Goal: Task Accomplishment & Management: Use online tool/utility

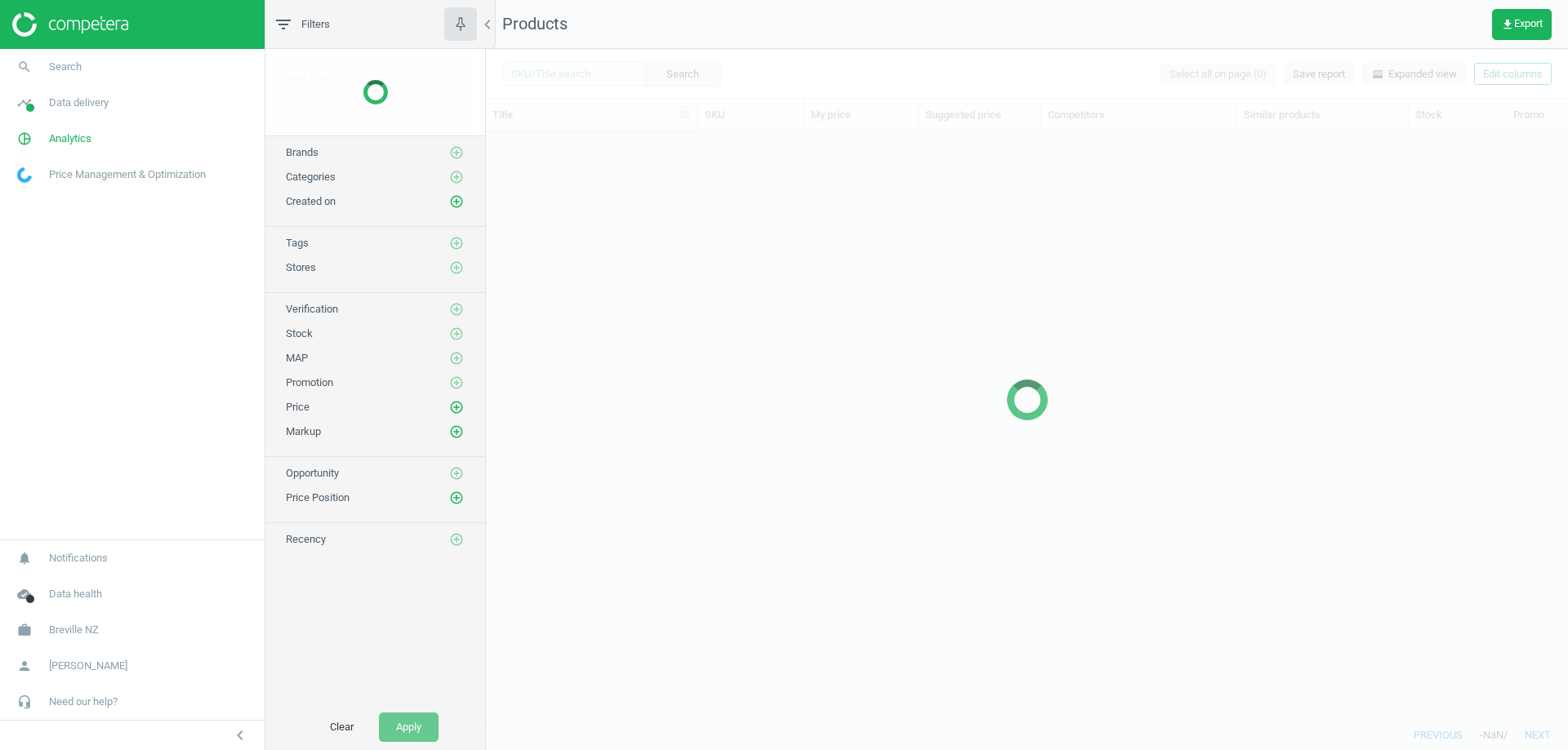
scroll to position [563, 1070]
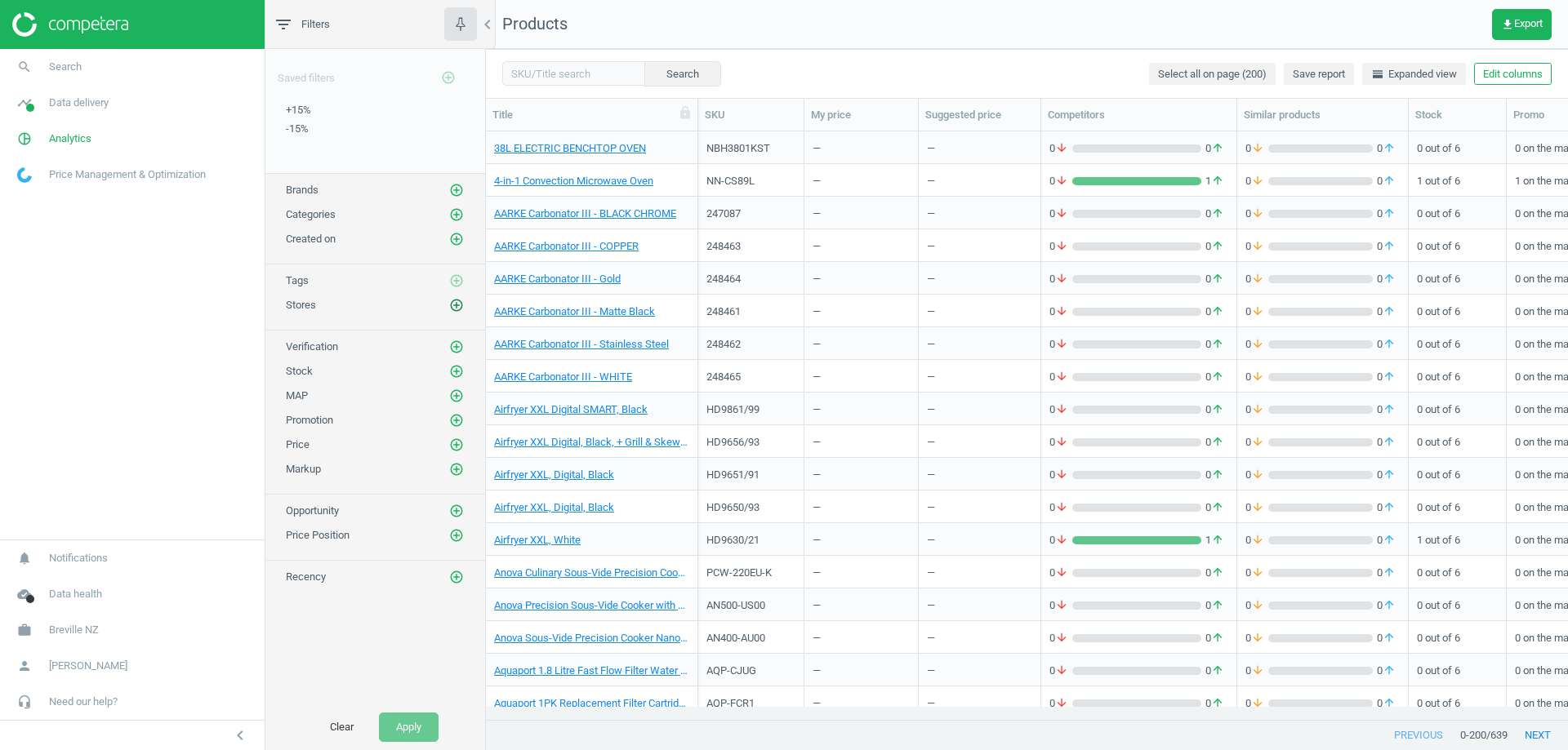
click at [455, 304] on icon "add_circle_outline" at bounding box center [456, 305] width 15 height 15
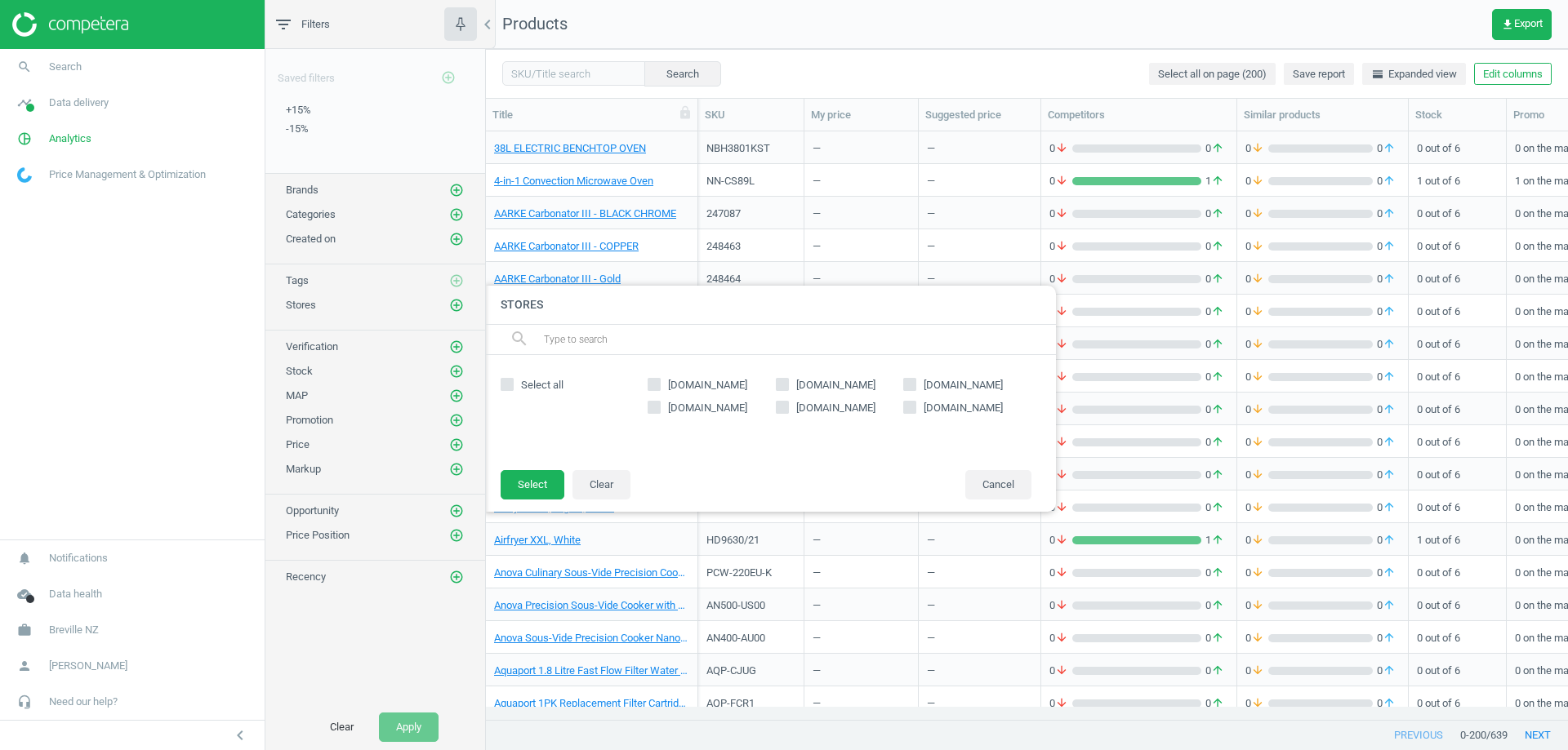
drag, startPoint x: 669, startPoint y: 383, endPoint x: 762, endPoint y: 393, distance: 93.5
click at [762, 393] on div "harveynorman.co.nz noelleeming.co.nz briscoes.co.nz jbhifi.co.nz breville.com f…" at bounding box center [839, 412] width 400 height 82
copy span "harveynorman.co.nz"
drag, startPoint x: 796, startPoint y: 382, endPoint x: 884, endPoint y: 386, distance: 88.1
click at [879, 386] on span "noelleeming.co.nz" at bounding box center [835, 385] width 86 height 15
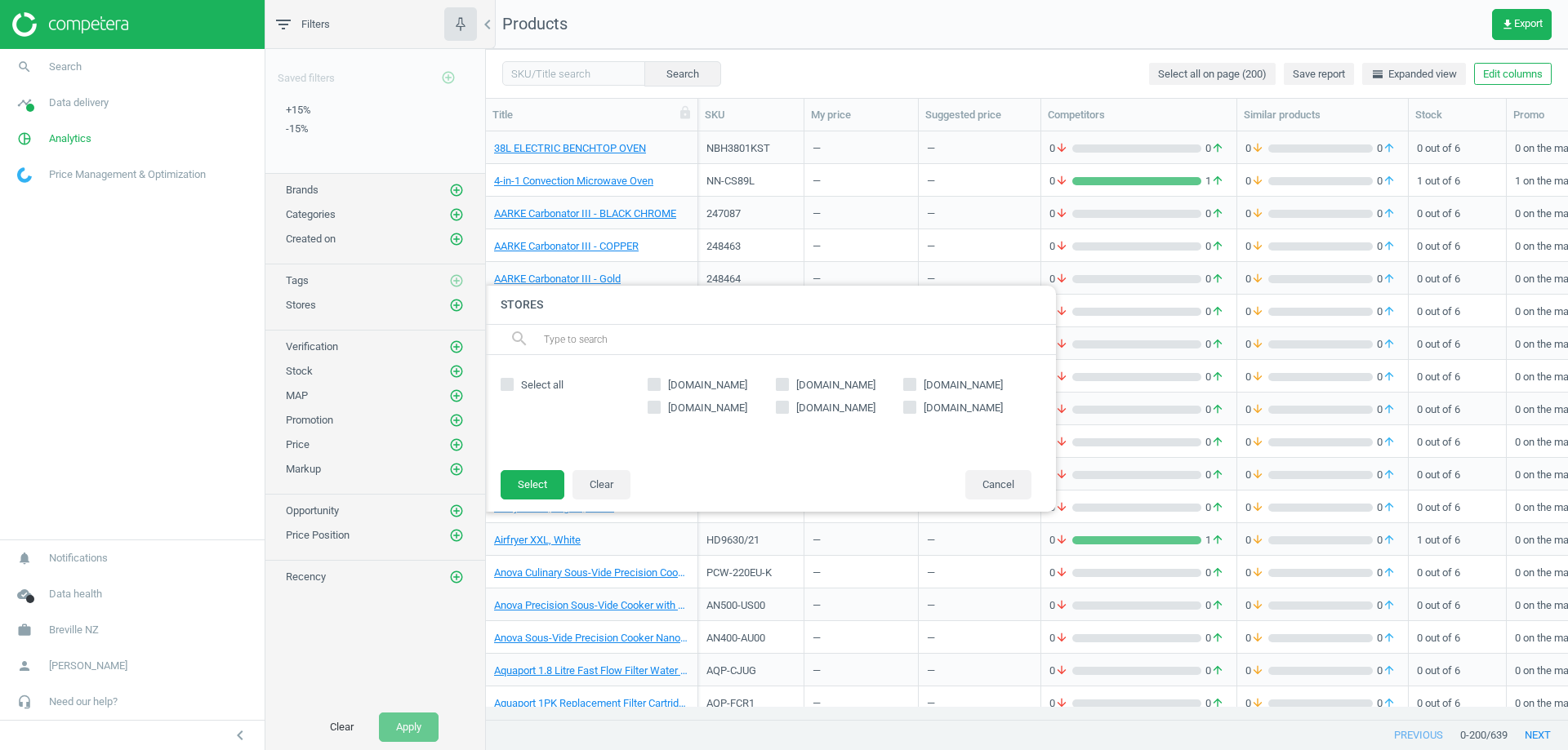
copy span "noelleeming.co.nz"
copy span "briscoes.co.nz"
drag, startPoint x: 922, startPoint y: 383, endPoint x: 989, endPoint y: 388, distance: 67.2
click at [989, 388] on span "briscoes.co.nz" at bounding box center [962, 385] width 86 height 15
copy span "jbhifi.co.nz"
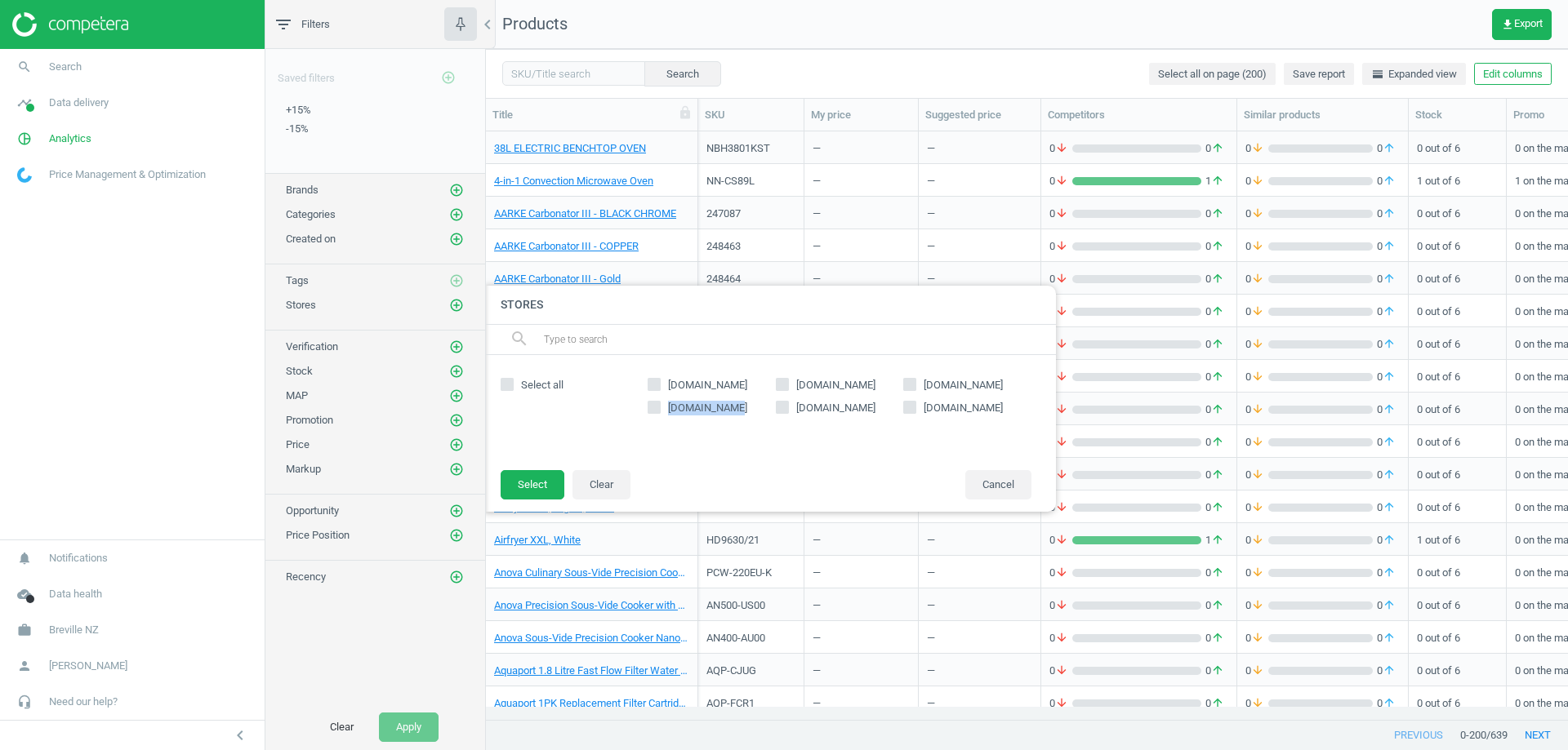
drag, startPoint x: 668, startPoint y: 402, endPoint x: 726, endPoint y: 408, distance: 58.3
click at [726, 408] on label "jbhifi.co.nz" at bounding box center [712, 408] width 128 height 15
copy span "breville.com"
drag, startPoint x: 792, startPoint y: 410, endPoint x: 853, endPoint y: 411, distance: 61.0
click at [853, 411] on span "breville.com" at bounding box center [835, 408] width 86 height 15
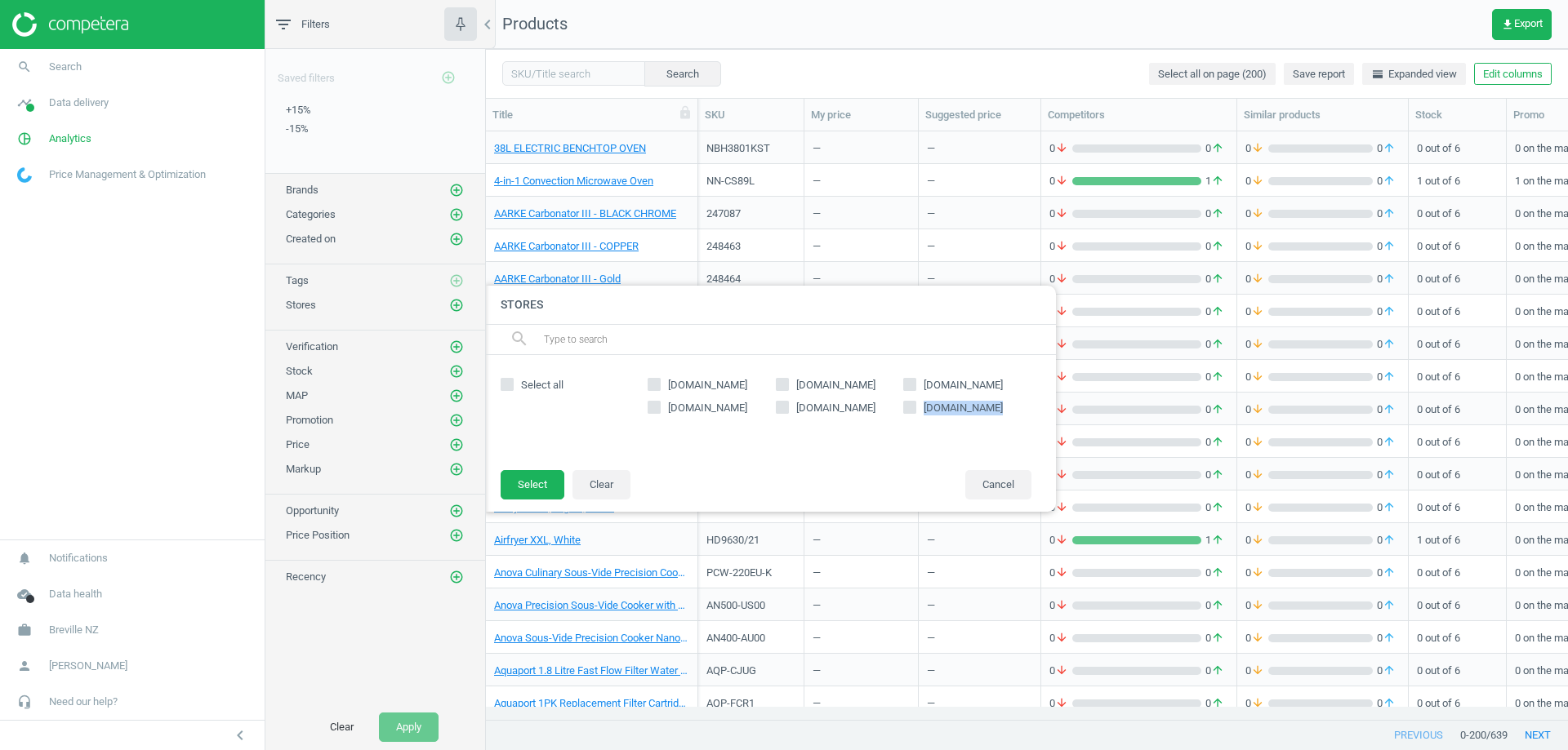
copy span "farmers.co.nz"
drag, startPoint x: 922, startPoint y: 408, endPoint x: 989, endPoint y: 414, distance: 67.3
click at [989, 414] on span "farmers.co.nz" at bounding box center [962, 408] width 86 height 15
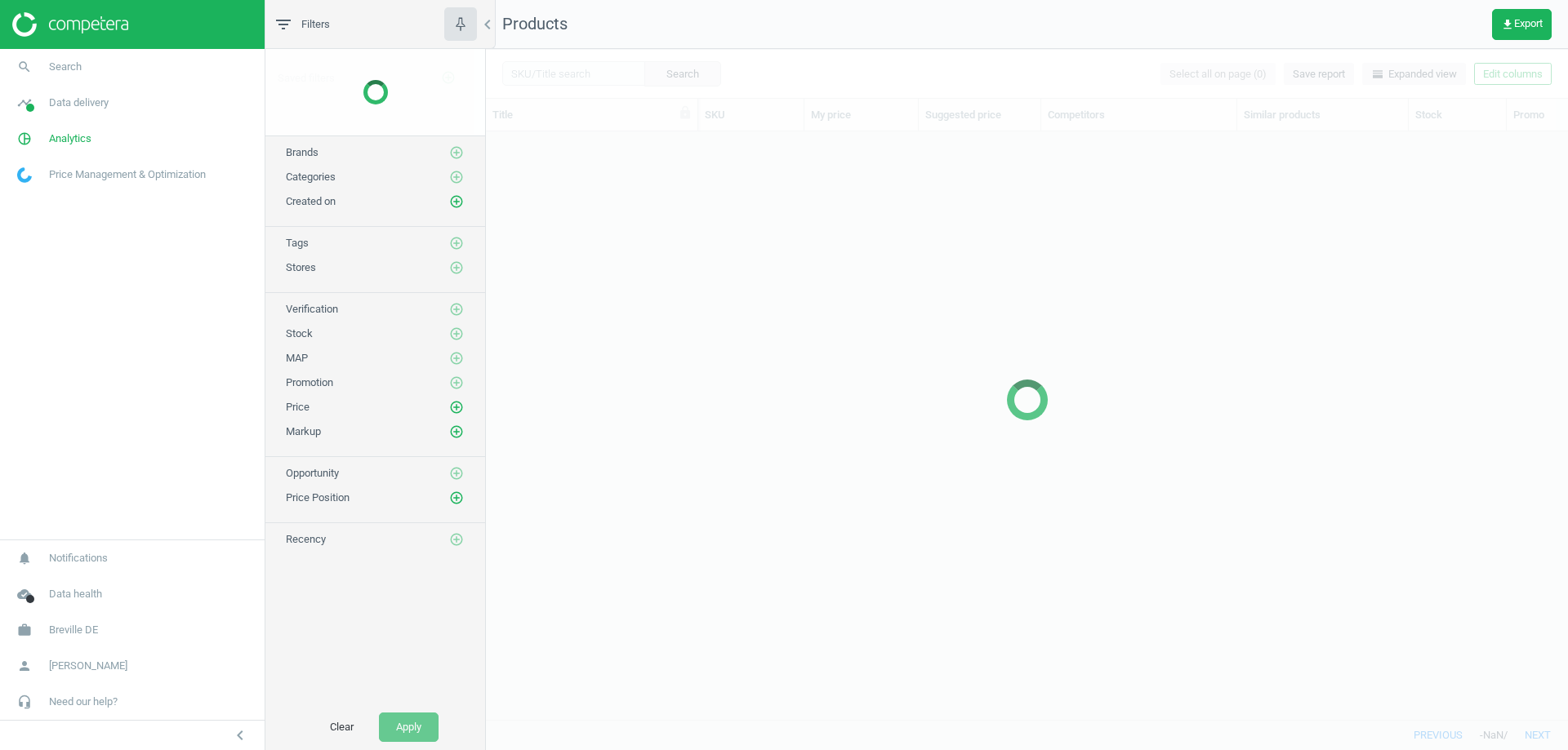
scroll to position [563, 1070]
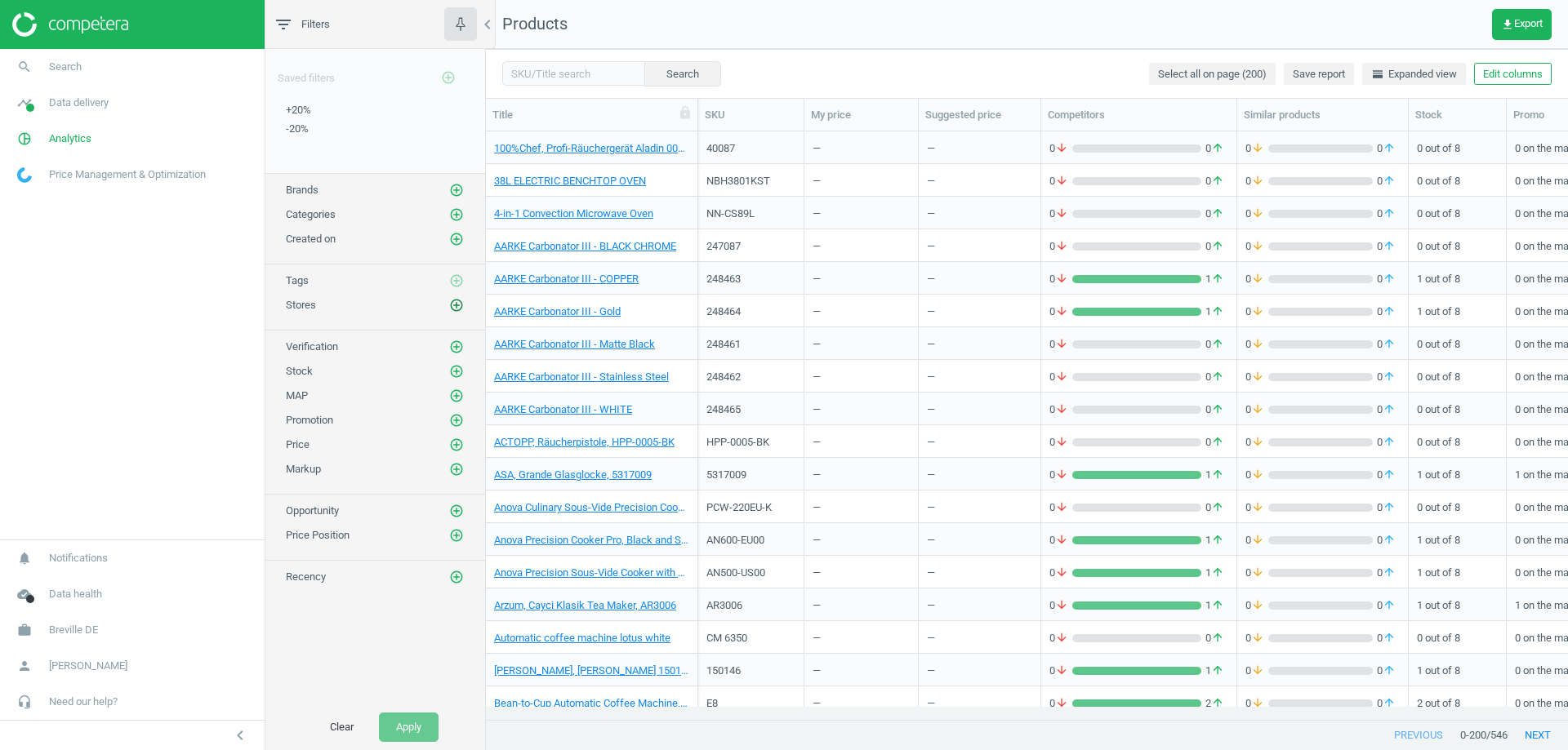
click at [455, 303] on icon "add_circle_outline" at bounding box center [456, 305] width 15 height 15
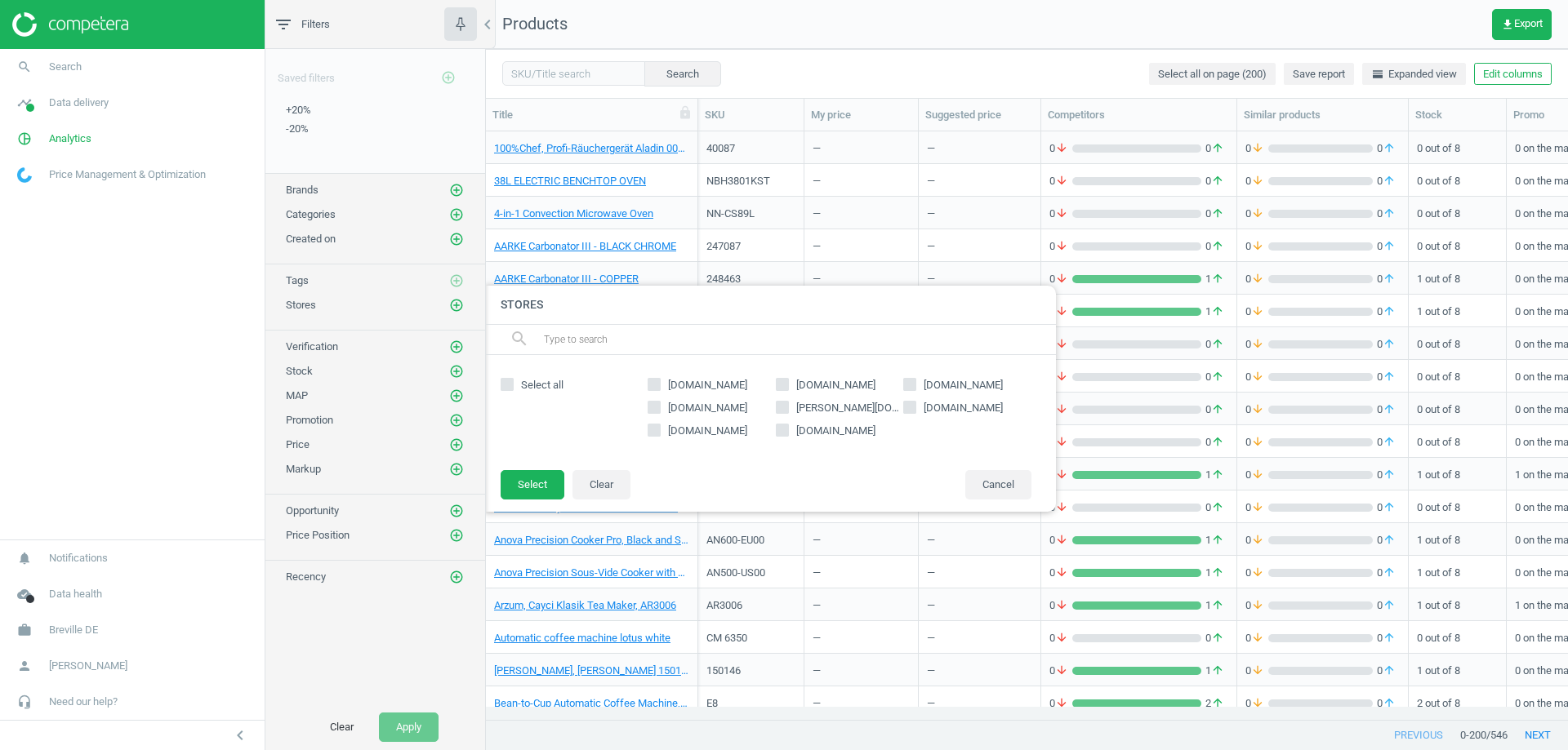
click at [673, 373] on div "amazon.de mediamarkt.de saturn.de euronics.de otto.de sageappliances.com expert…" at bounding box center [839, 412] width 400 height 82
copy span "amazon.de"
drag, startPoint x: 673, startPoint y: 373, endPoint x: 711, endPoint y: 377, distance: 38.2
click at [711, 377] on div "amazon.de mediamarkt.de saturn.de euronics.de otto.de sageappliances.com expert…" at bounding box center [839, 412] width 400 height 82
copy span "mediamarkt.de"
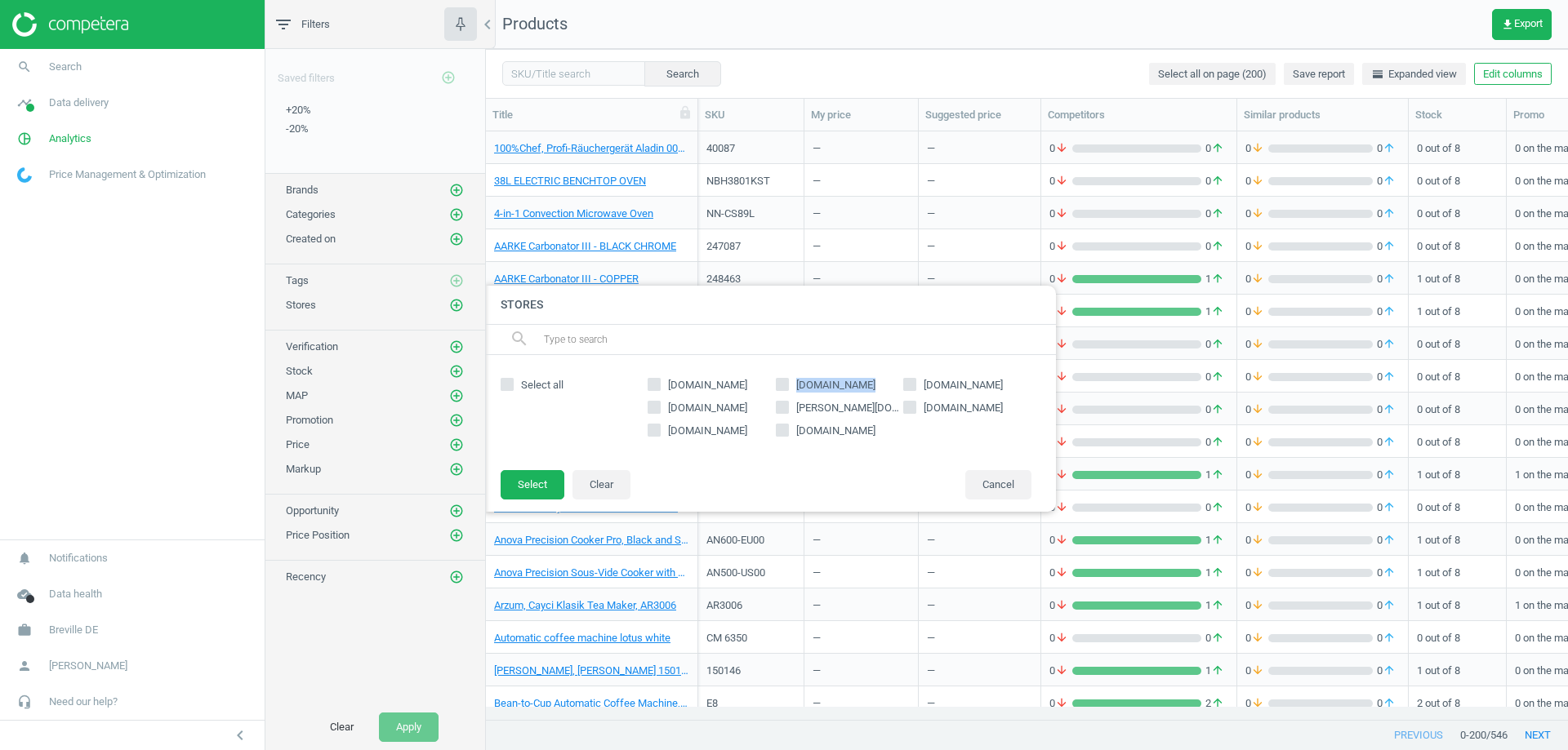
drag, startPoint x: 797, startPoint y: 374, endPoint x: 865, endPoint y: 378, distance: 68.1
click at [865, 378] on div "amazon.de mediamarkt.de saturn.de euronics.de otto.de sageappliances.com expert…" at bounding box center [839, 412] width 400 height 82
copy span "saturn.de"
drag, startPoint x: 923, startPoint y: 370, endPoint x: 973, endPoint y: 377, distance: 50.5
click at [973, 377] on div "Select all amazon.de mediamarkt.de saturn.de euronics.de otto.de sageappliances…" at bounding box center [769, 412] width 571 height 114
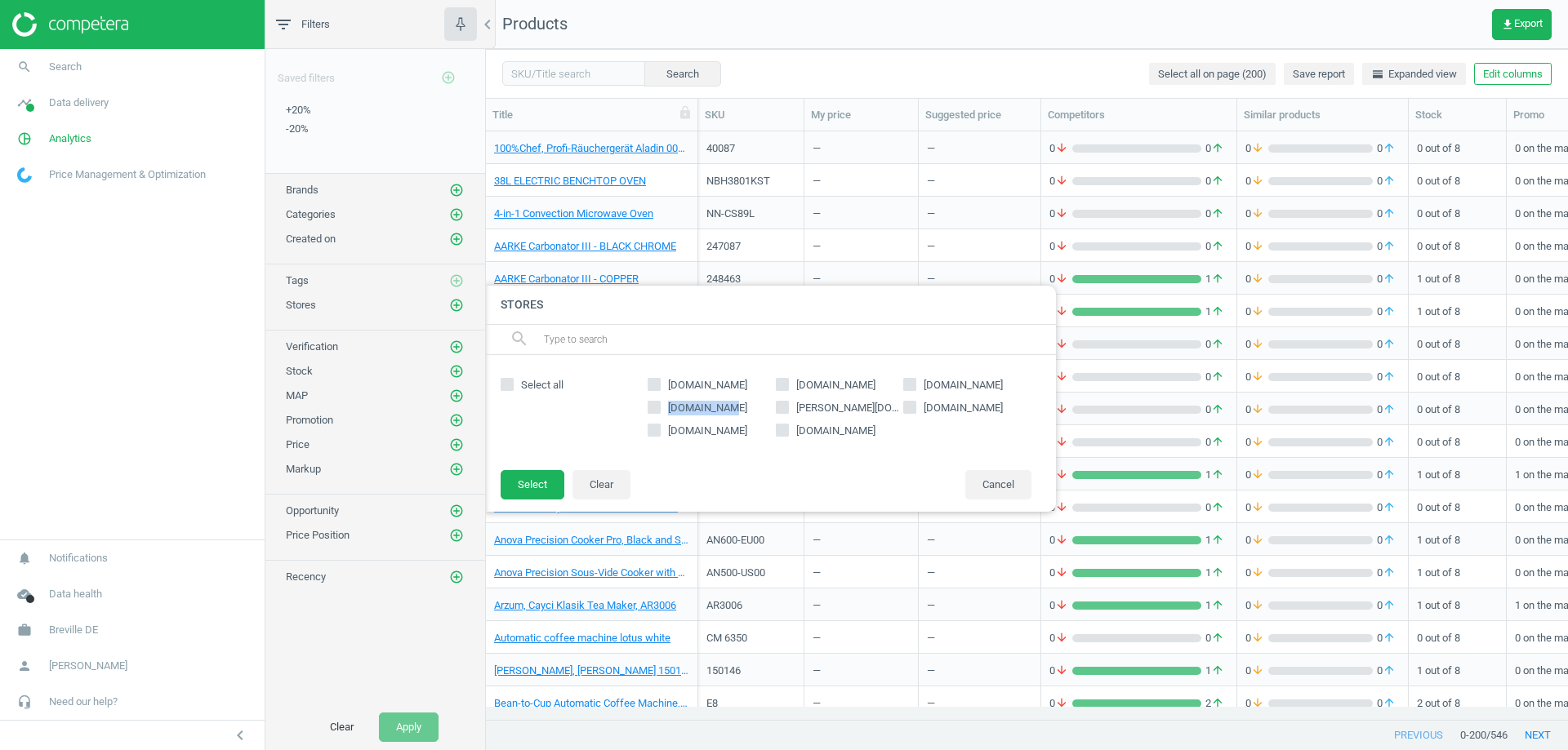
copy span "euronics.de"
drag, startPoint x: 668, startPoint y: 402, endPoint x: 727, endPoint y: 408, distance: 59.3
click at [727, 408] on label "euronics.de" at bounding box center [712, 408] width 128 height 15
drag, startPoint x: 796, startPoint y: 401, endPoint x: 840, endPoint y: 410, distance: 44.9
click at [840, 410] on label "otto.de" at bounding box center [840, 408] width 128 height 15
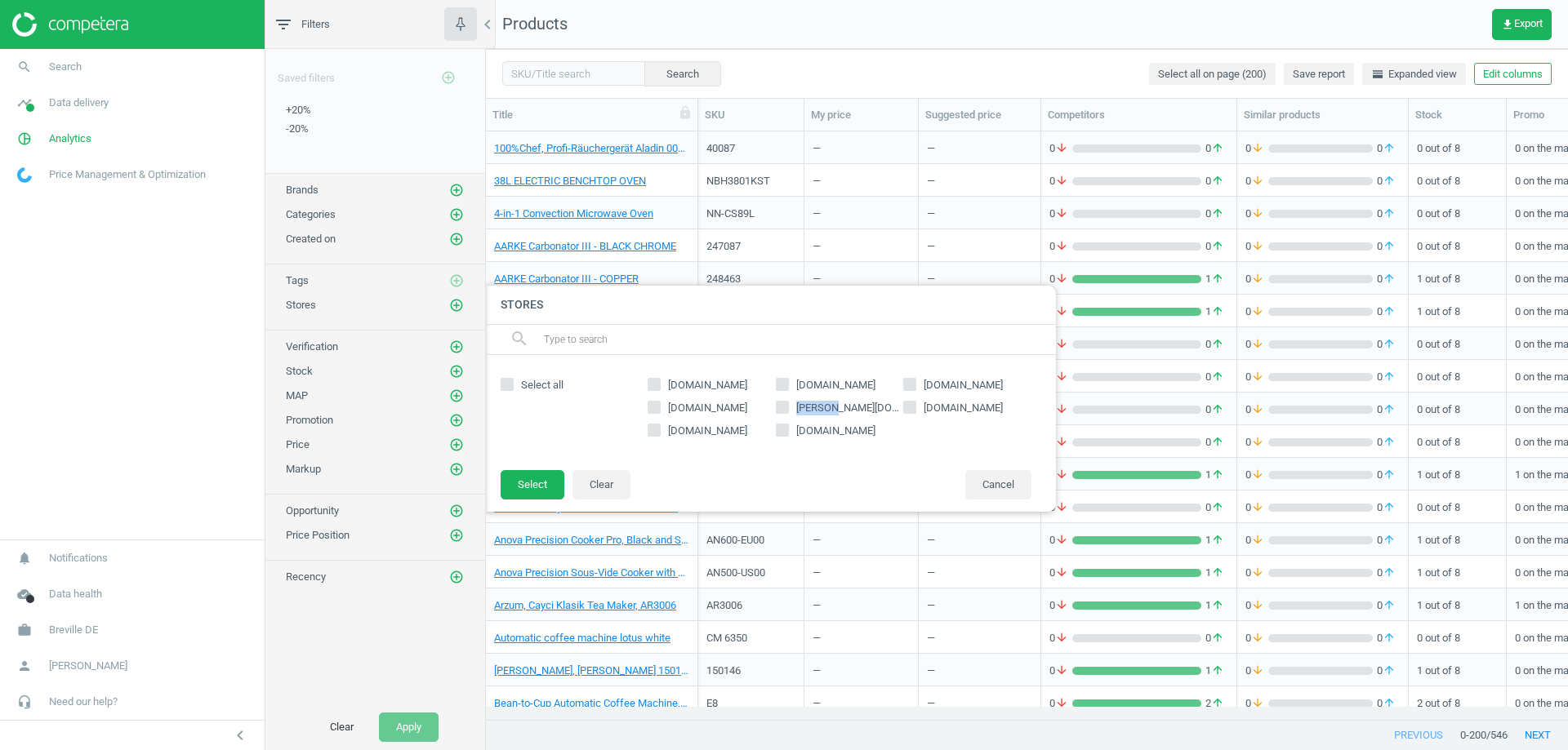
copy span "otto.de"
copy span "sageappliances.com"
drag, startPoint x: 925, startPoint y: 407, endPoint x: 1018, endPoint y: 413, distance: 93.2
click at [1006, 413] on span "sageappliances.com" at bounding box center [962, 408] width 86 height 15
copy span "expert.de"
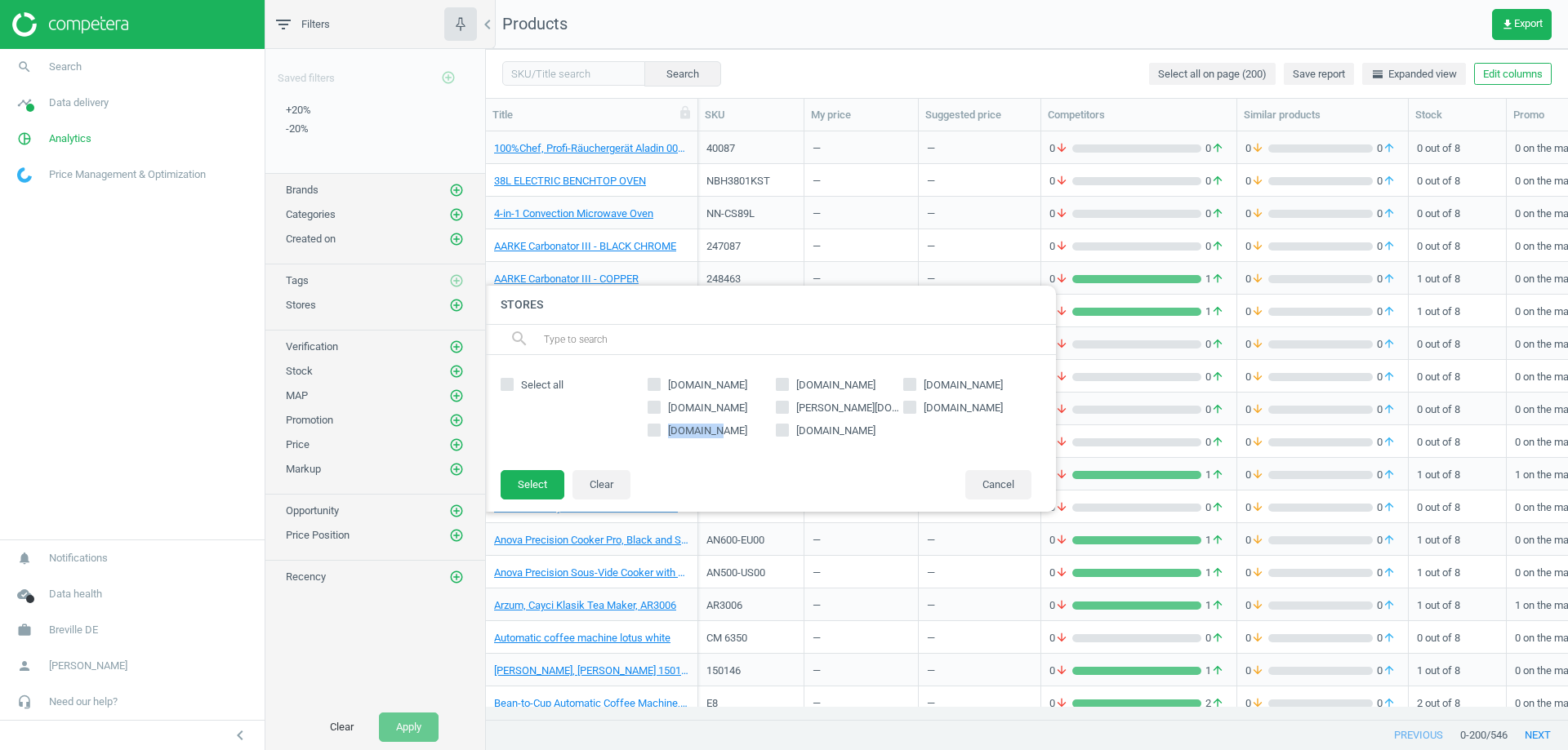
drag, startPoint x: 667, startPoint y: 432, endPoint x: 711, endPoint y: 437, distance: 44.3
click at [711, 437] on span "expert.de" at bounding box center [707, 431] width 86 height 15
copy span "coolblue.de"
drag, startPoint x: 797, startPoint y: 430, endPoint x: 872, endPoint y: 435, distance: 75.2
click at [872, 435] on label "coolblue.de" at bounding box center [840, 431] width 128 height 15
